Goal: Task Accomplishment & Management: Complete application form

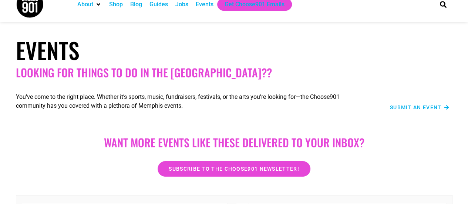
scroll to position [3, 0]
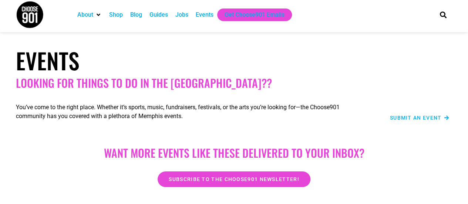
click at [179, 16] on div "Jobs" at bounding box center [181, 14] width 13 height 9
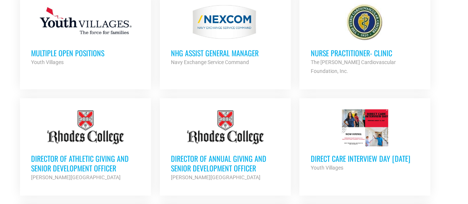
scroll to position [350, 0]
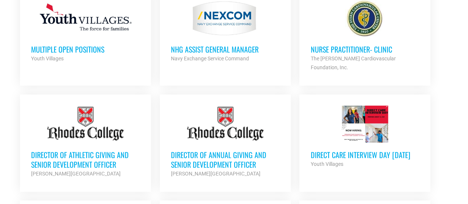
click at [388, 150] on h3 "Direct Care Interview Day [DATE]" at bounding box center [364, 155] width 109 height 10
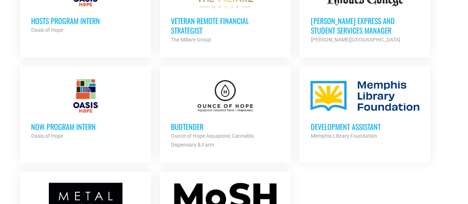
scroll to position [795, 0]
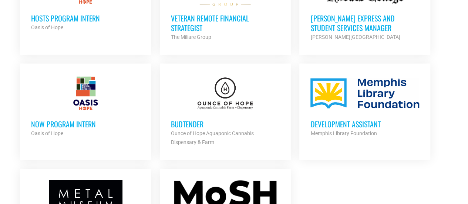
click at [181, 130] on strong "Ounce of Hope Aquaponic Cannabis Dispensary & Farm" at bounding box center [212, 137] width 83 height 15
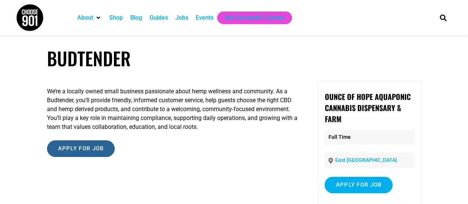
click at [72, 155] on input "Apply for job" at bounding box center [81, 148] width 68 height 17
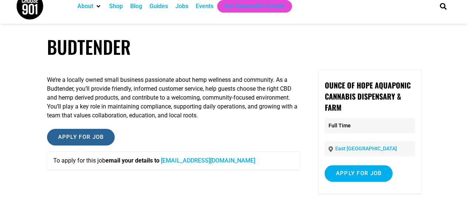
scroll to position [11, 0]
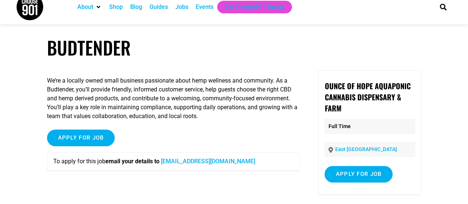
click at [190, 162] on link "info@ounceofhope.com" at bounding box center [208, 161] width 94 height 7
drag, startPoint x: 163, startPoint y: 162, endPoint x: 229, endPoint y: 161, distance: 65.8
click at [229, 161] on p "To apply for this job email your details to info@ounceofhope.com" at bounding box center [173, 161] width 240 height 9
click at [232, 165] on p "To apply for this job email your details to info@ounceofhope.com" at bounding box center [173, 161] width 240 height 9
click at [179, 10] on div "Jobs" at bounding box center [181, 7] width 13 height 9
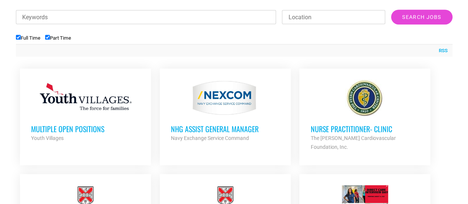
scroll to position [272, 0]
